Goal: Task Accomplishment & Management: Manage account settings

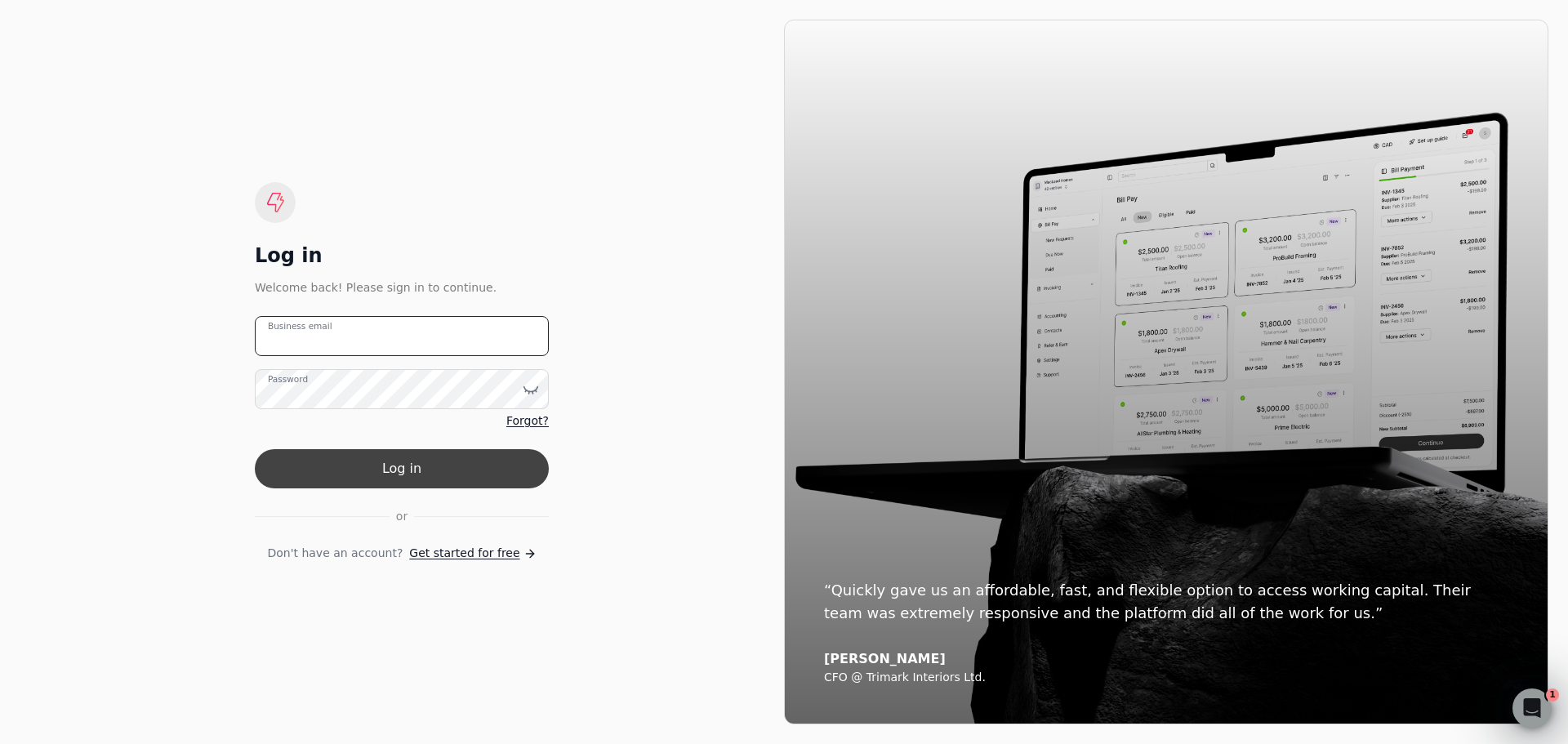
type email "[PERSON_NAME][EMAIL_ADDRESS][DOMAIN_NAME]"
click at [419, 457] on button "Log in" at bounding box center [401, 469] width 294 height 39
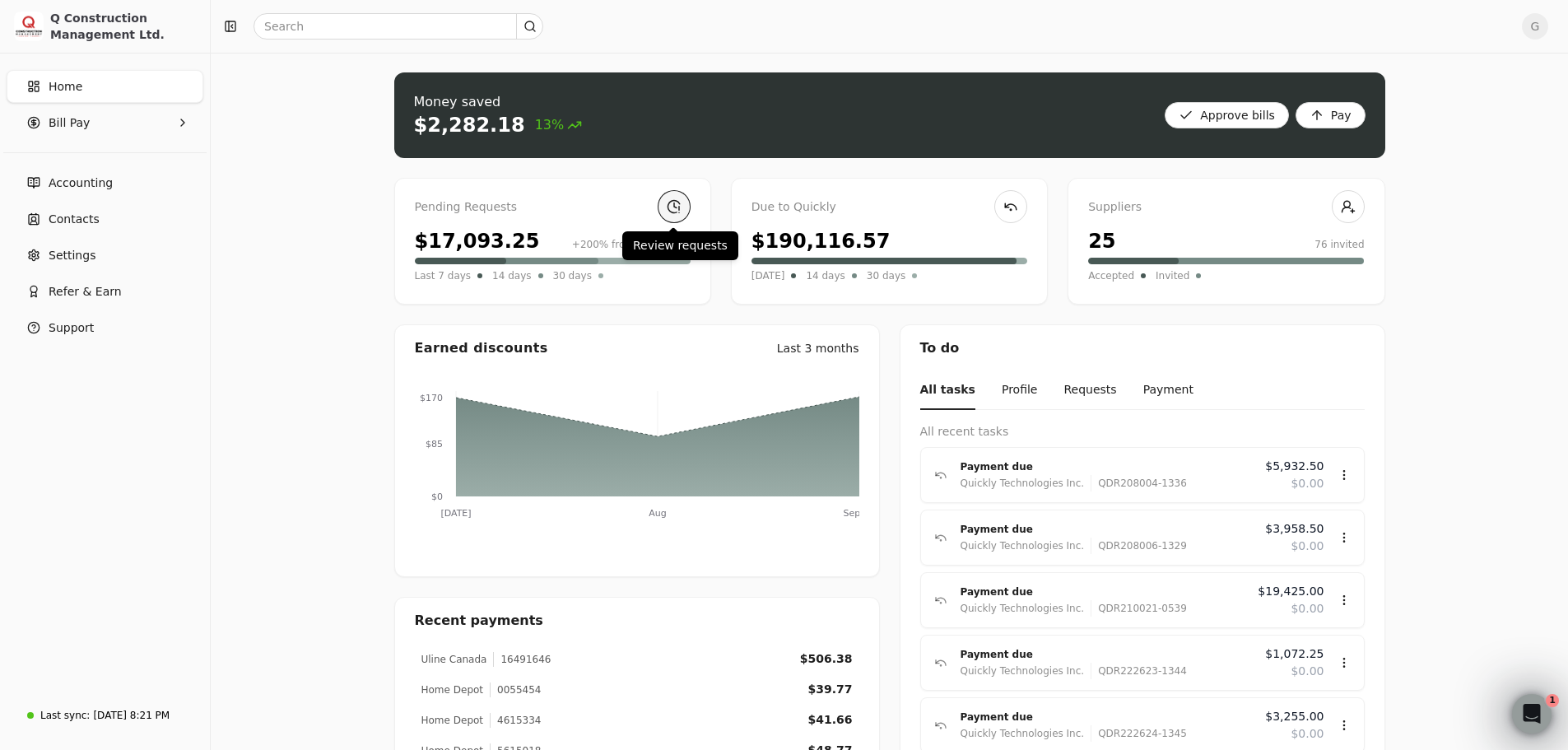
click at [669, 208] on link at bounding box center [674, 206] width 33 height 33
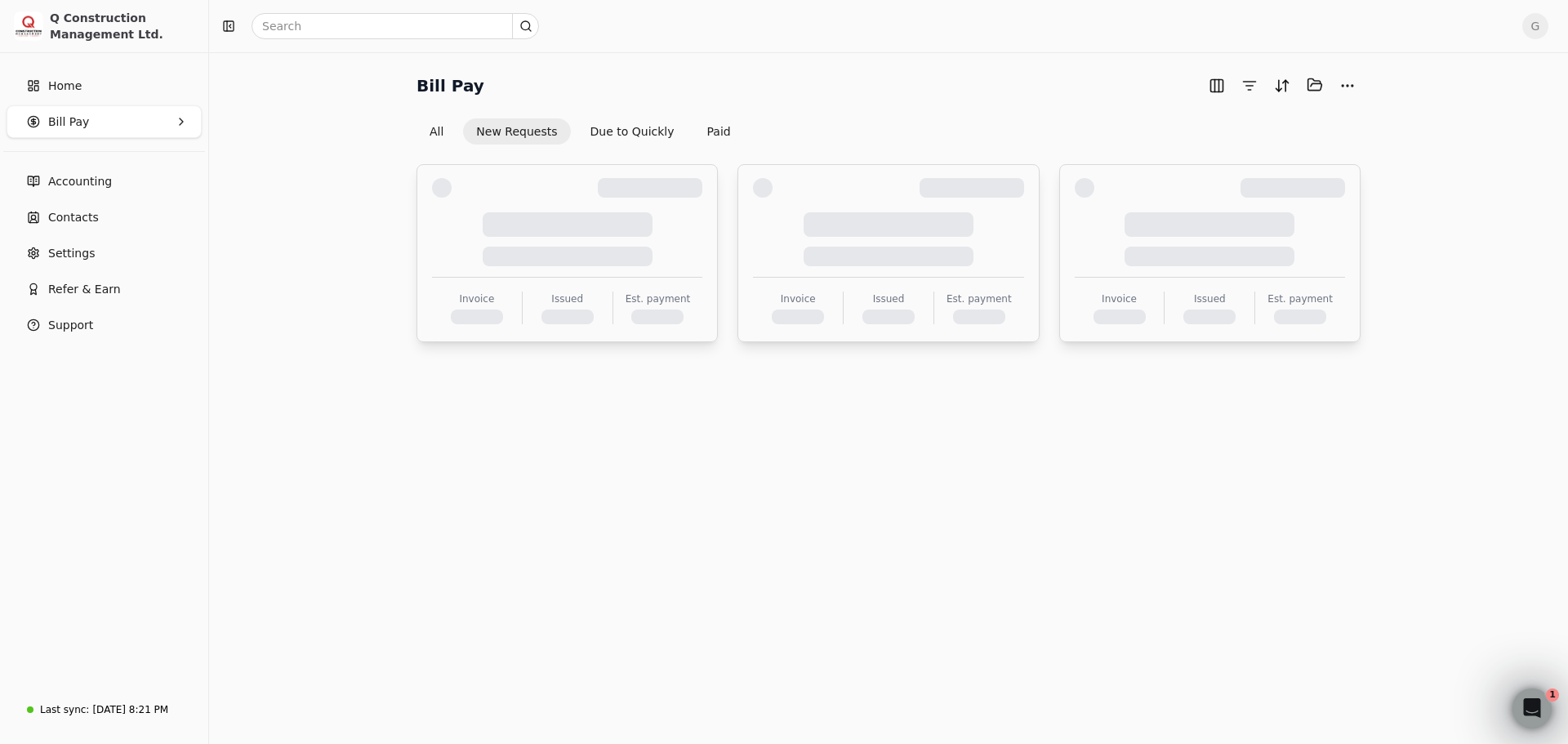
click at [683, 206] on div "Invoice Issued Est. payment" at bounding box center [567, 253] width 270 height 149
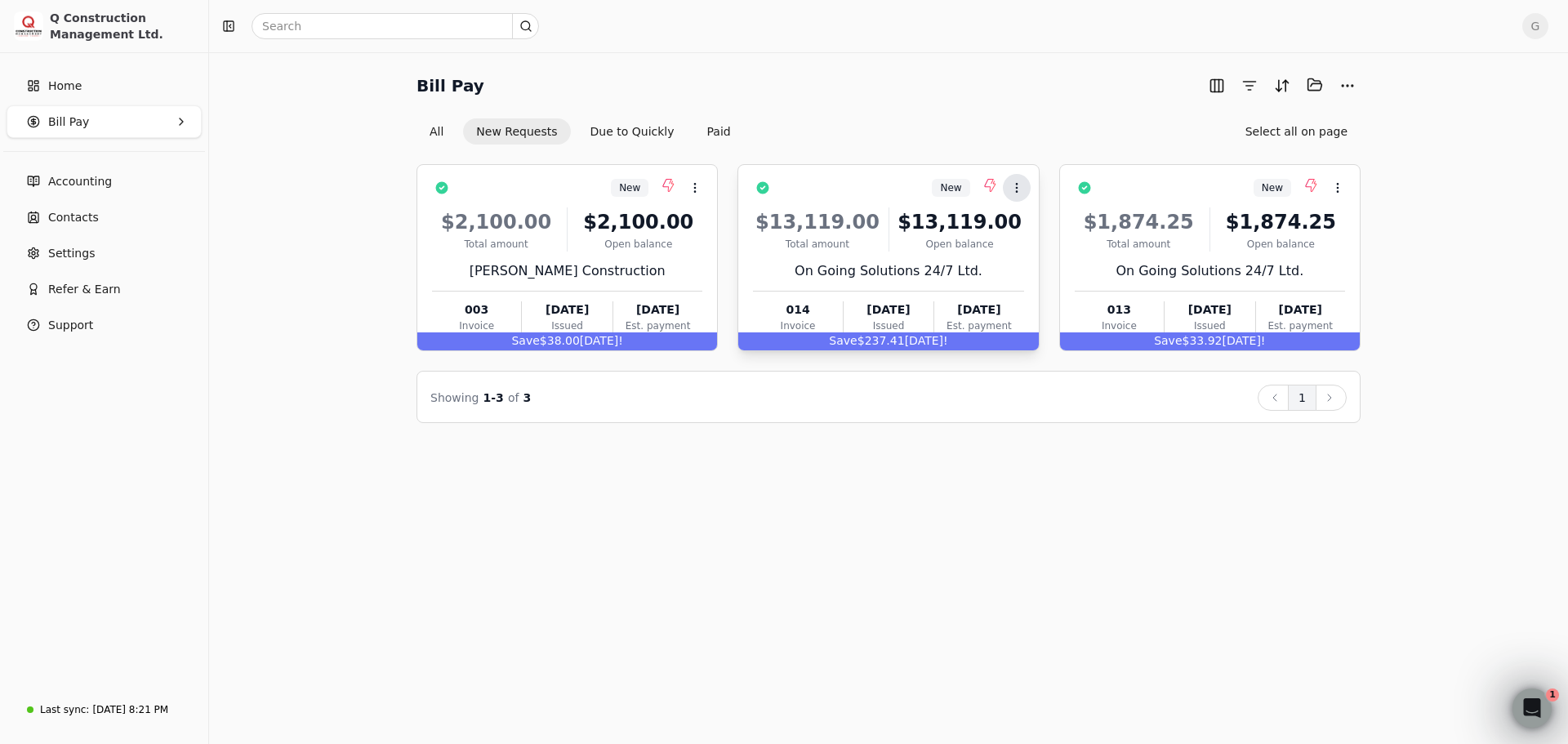
click at [1024, 183] on button "Context Menu Button" at bounding box center [1017, 188] width 28 height 28
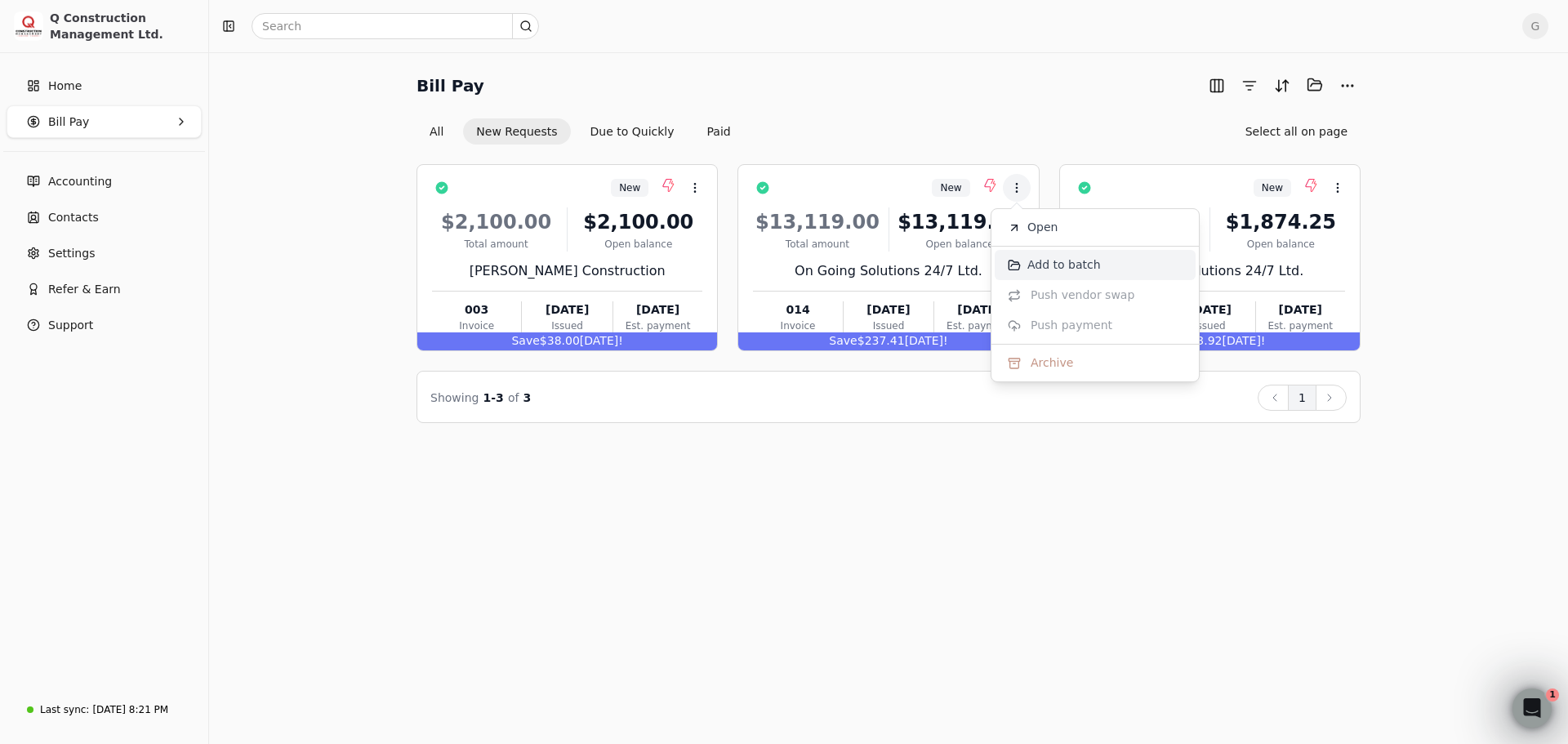
click at [1021, 272] on li "Add to batch" at bounding box center [1095, 265] width 201 height 30
click at [1021, 272] on div "New Context Menu Button $13,119.00 Total amount $13,119.00 Open balance On Goin…" at bounding box center [887, 257] width 301 height 187
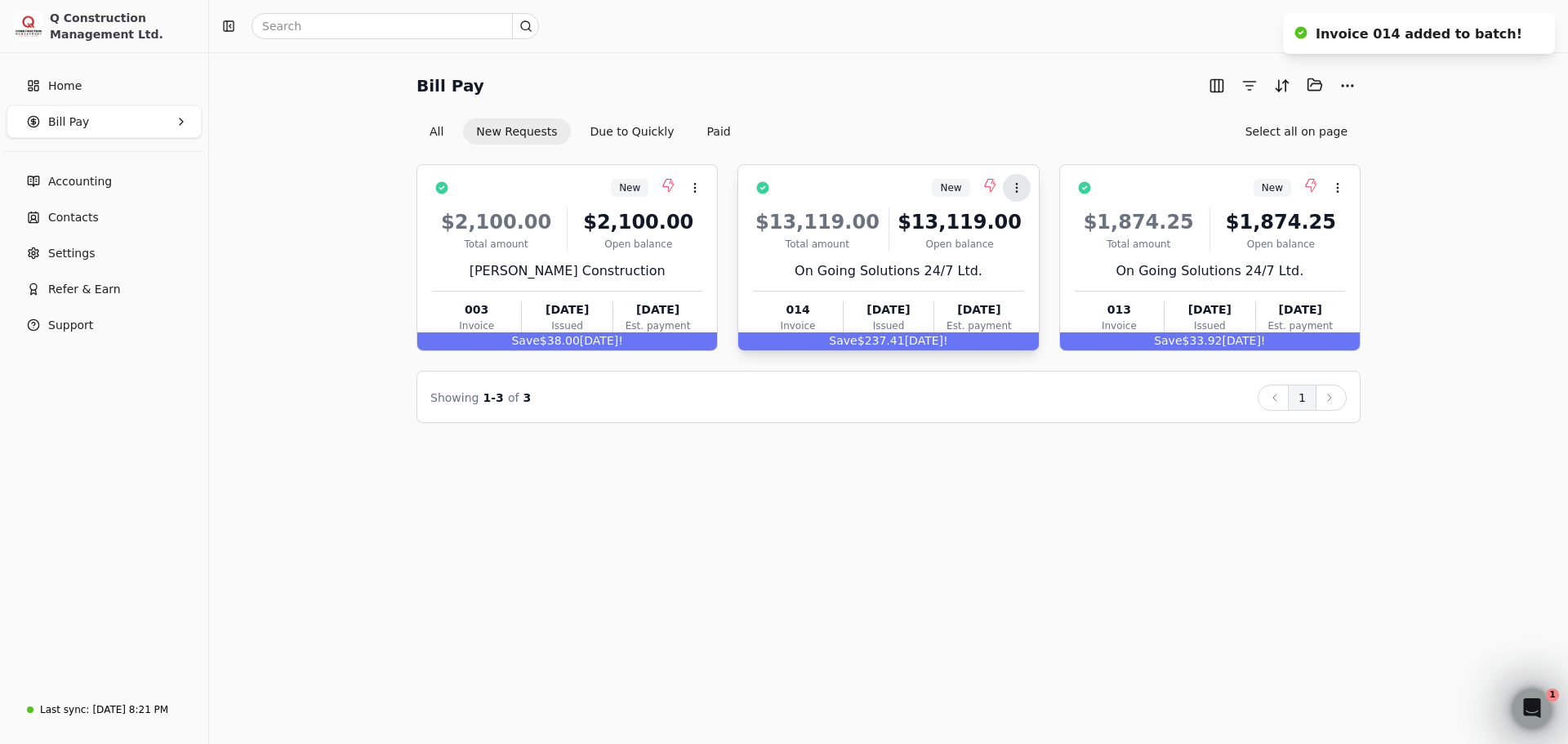
click at [1013, 184] on icon at bounding box center [1016, 188] width 13 height 13
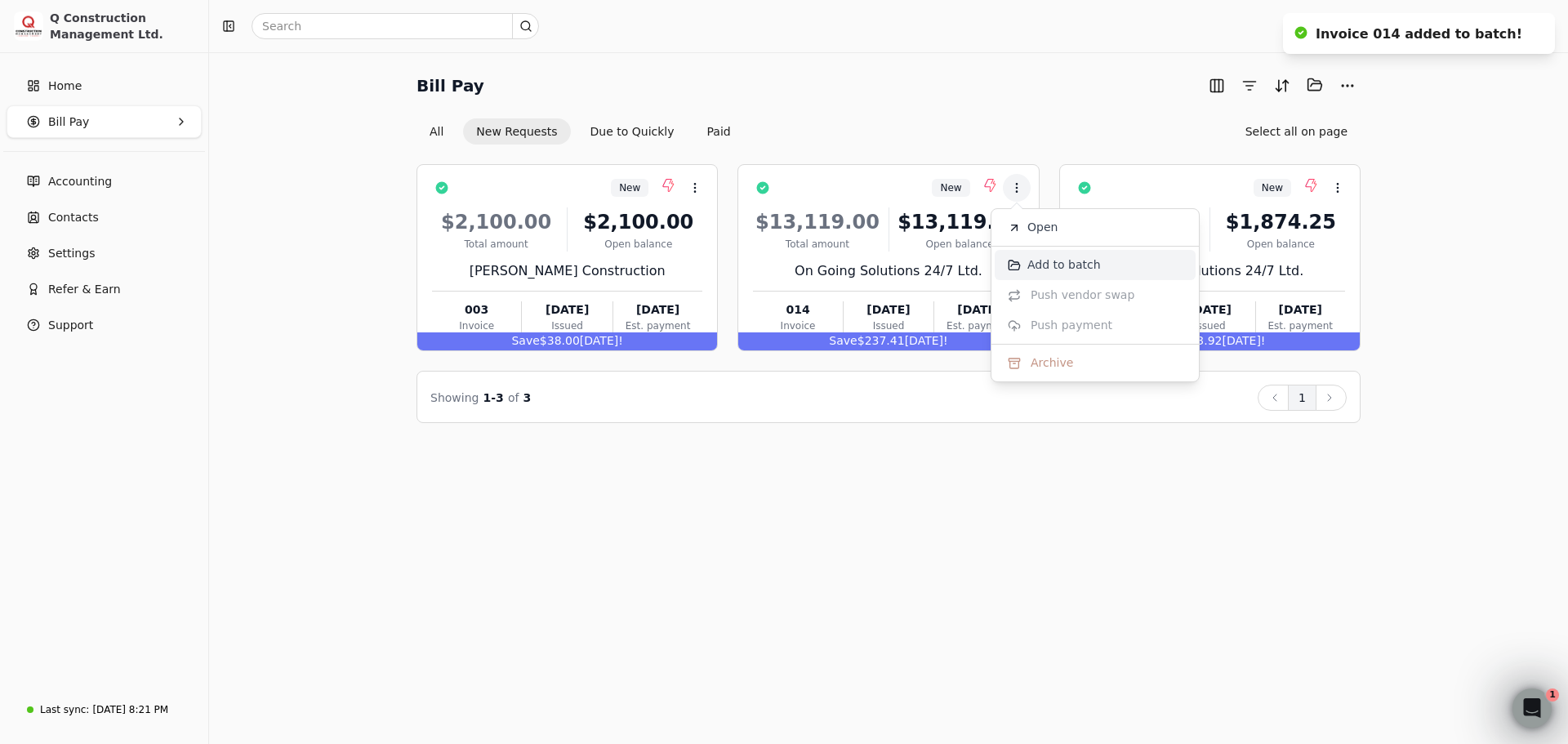
click at [1020, 267] on li "Add to batch" at bounding box center [1095, 265] width 201 height 30
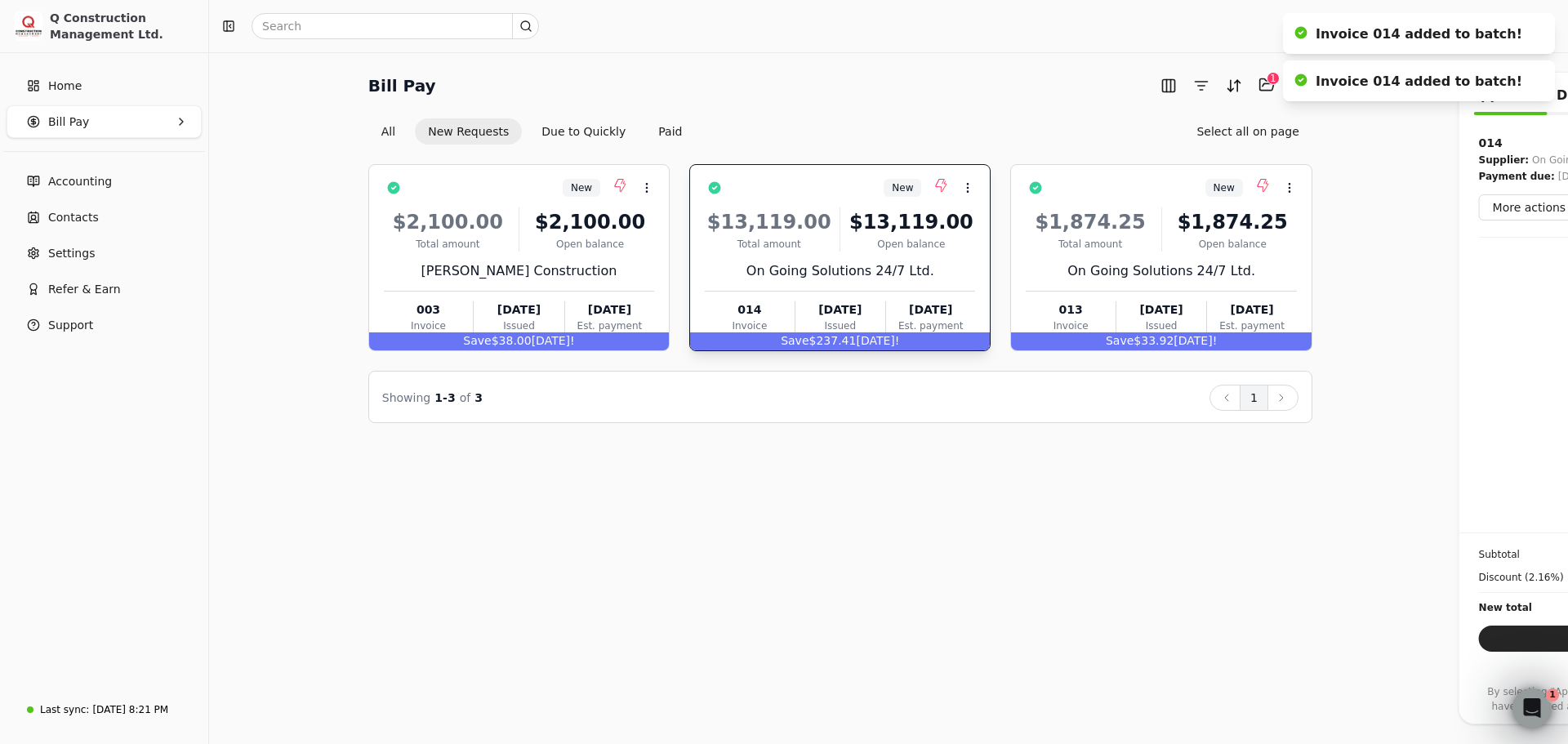
click at [1020, 267] on div "New Context Menu Button $2,100.00 Total amount $2,100.00 Open balance [PERSON_N…" at bounding box center [841, 257] width 944 height 187
click at [1026, 267] on div "On Going Solutions 24/7 Ltd." at bounding box center [1161, 271] width 270 height 19
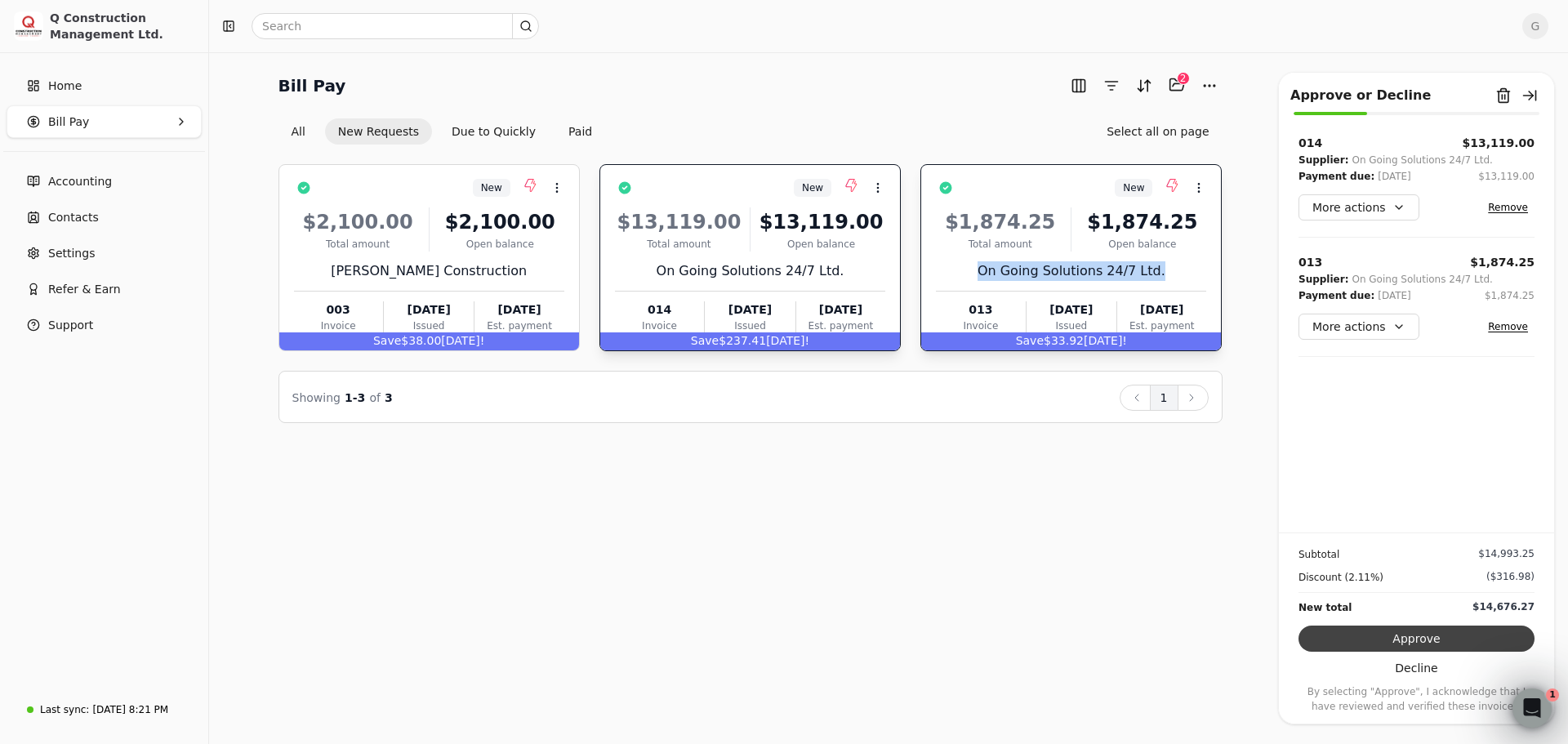
click at [1447, 633] on button "Approve" at bounding box center [1416, 639] width 236 height 26
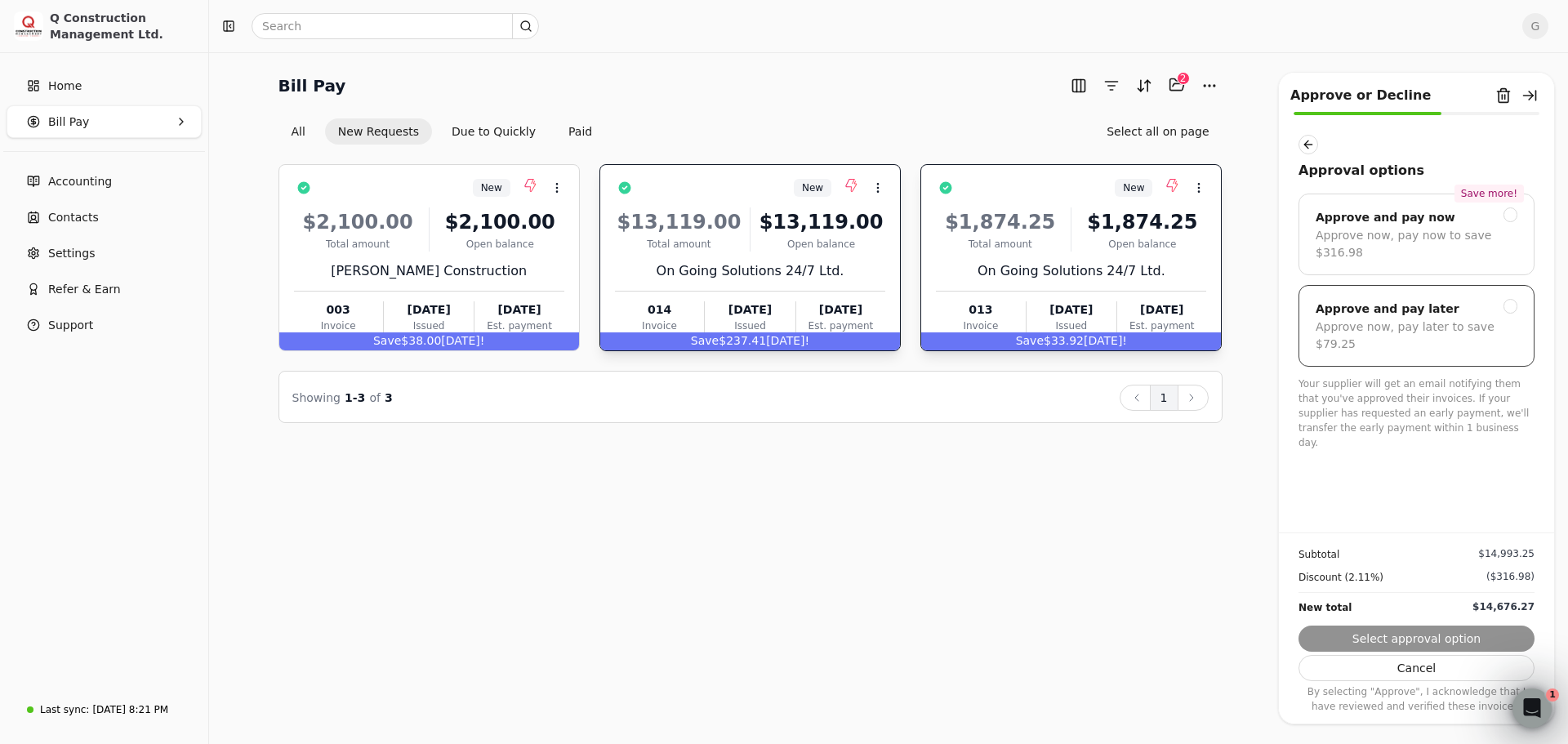
click at [1521, 289] on div "Approve and pay later Approve now, pay later to save $79.25" at bounding box center [1416, 326] width 236 height 82
click at [1478, 634] on button "Submit approval" at bounding box center [1416, 639] width 236 height 26
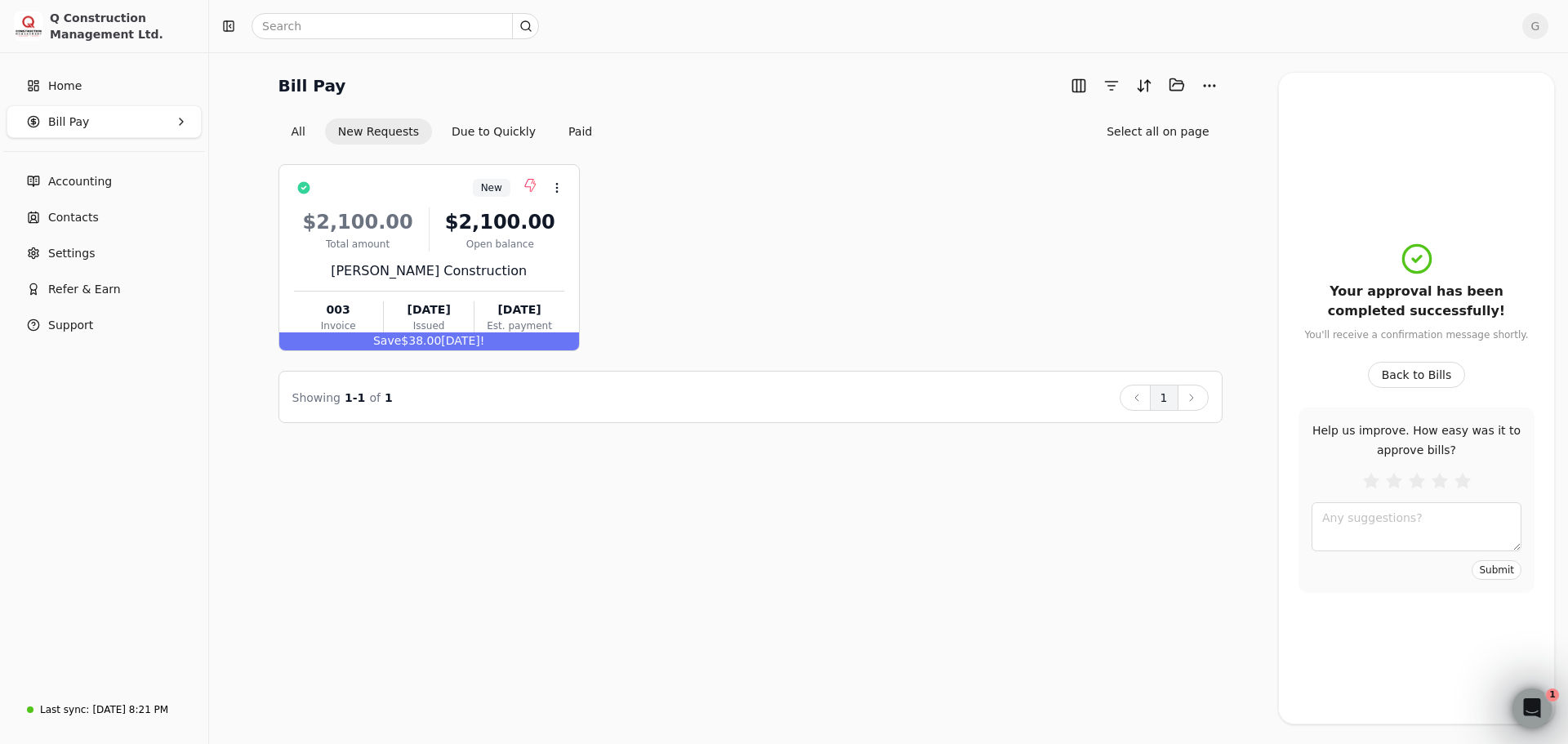
click at [1260, 301] on div "Bill Pay Selected items: 0 All New Requests Due to Quickly Paid Select all on p…" at bounding box center [889, 247] width 1320 height 351
